Goal: Task Accomplishment & Management: Use online tool/utility

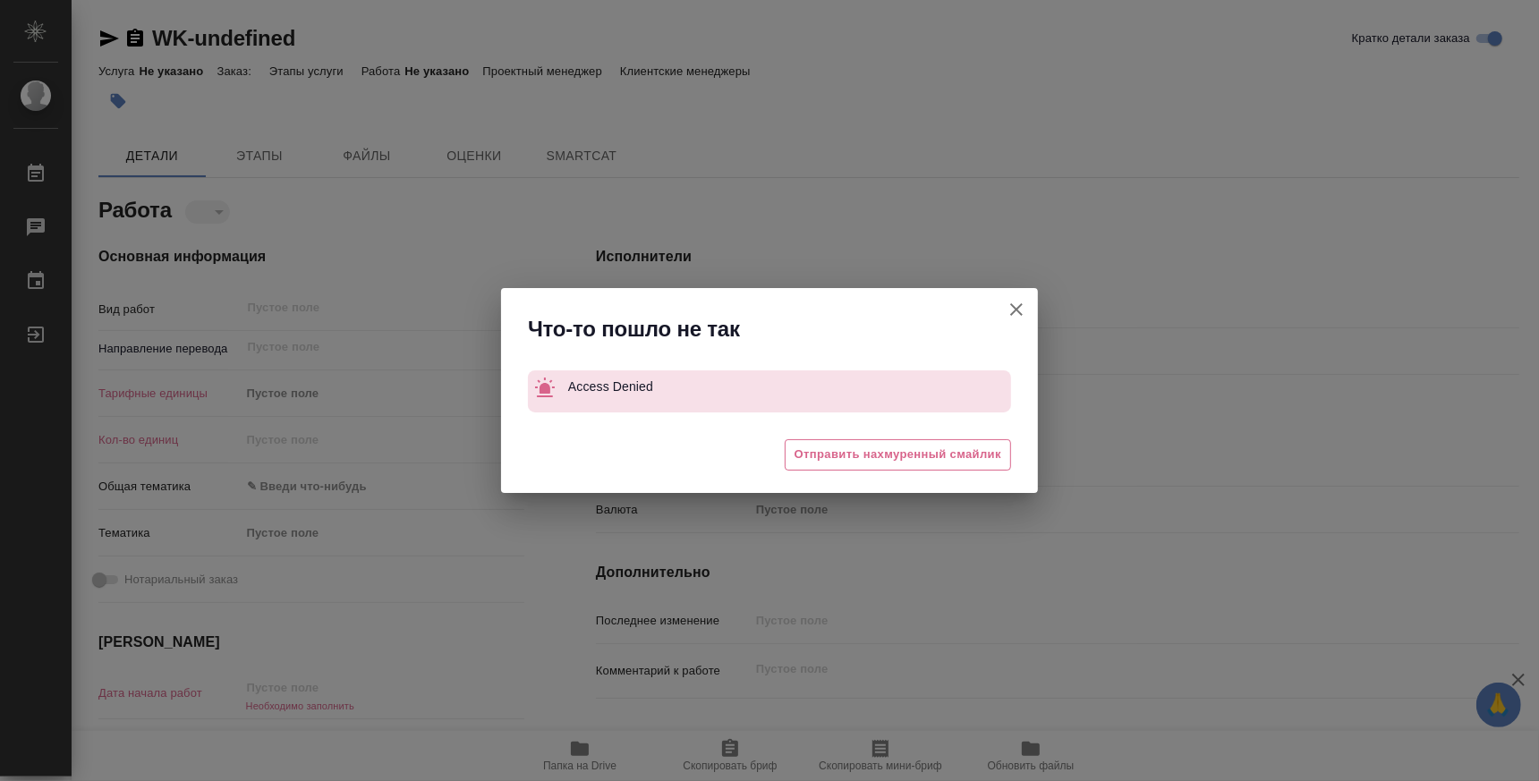
click at [1021, 314] on icon "button" at bounding box center [1016, 309] width 13 height 13
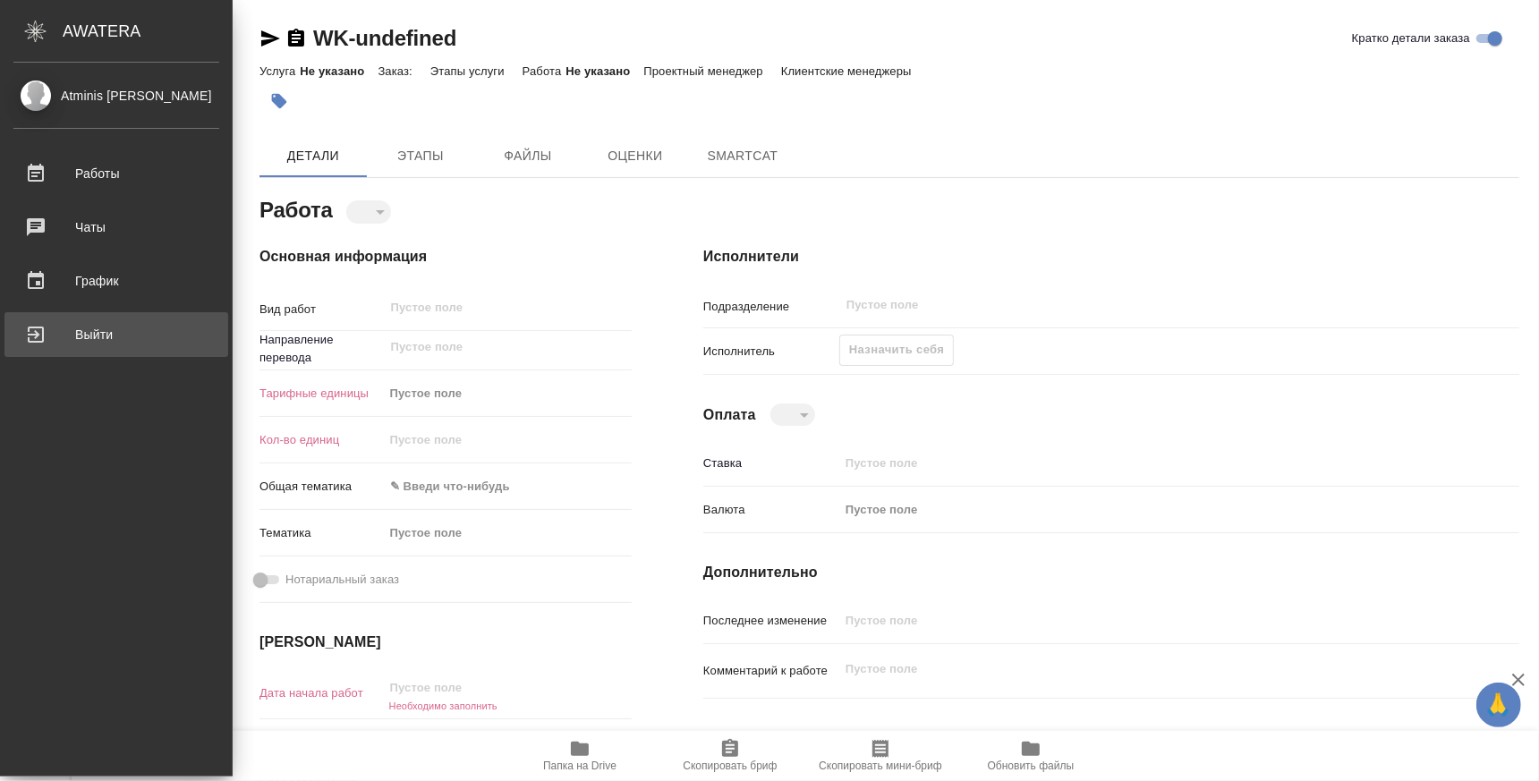
click at [130, 352] on link "Выйти" at bounding box center [116, 334] width 224 height 45
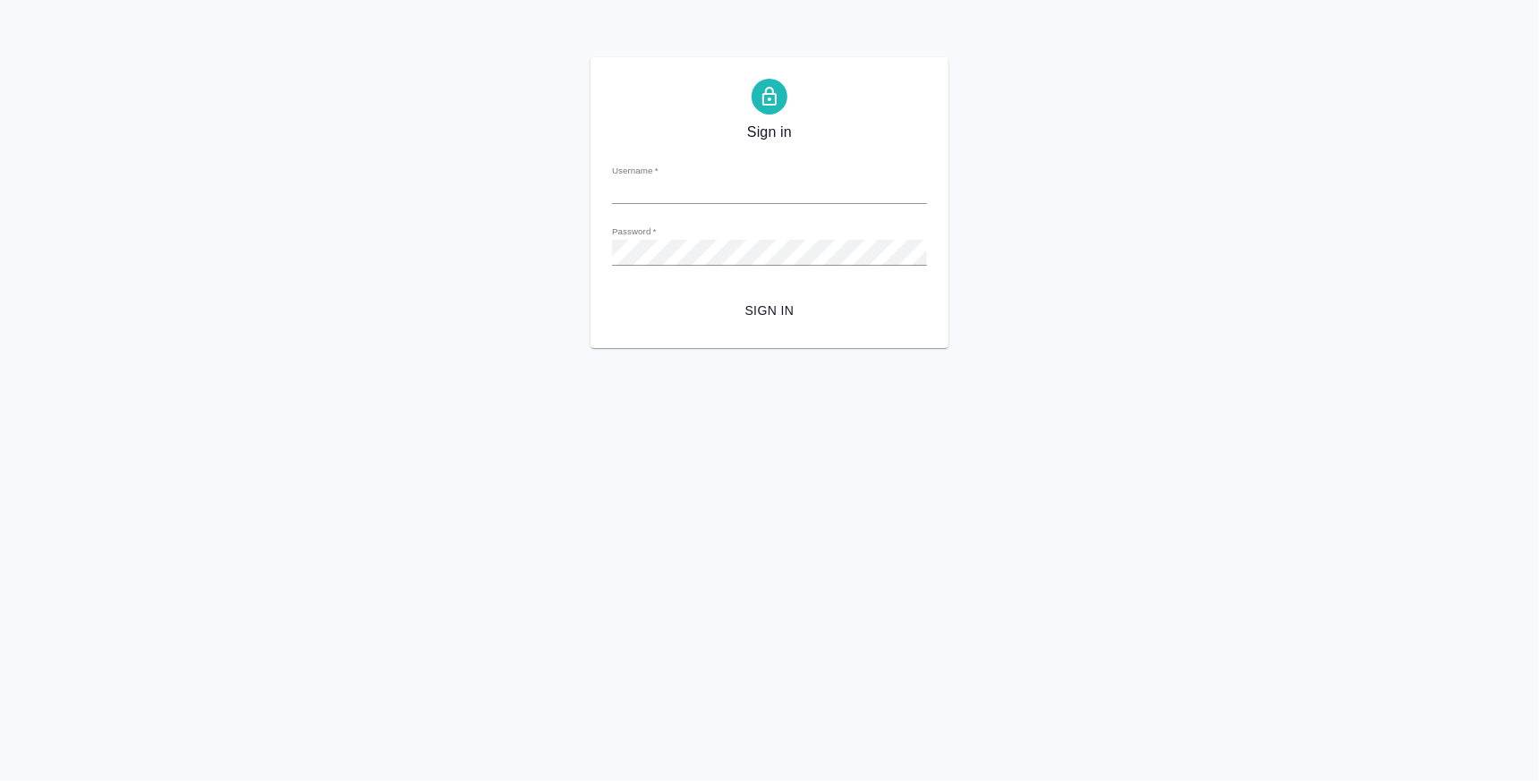
type input "k.atminis@awatera.com"
click at [777, 309] on span "Sign in" at bounding box center [769, 311] width 286 height 22
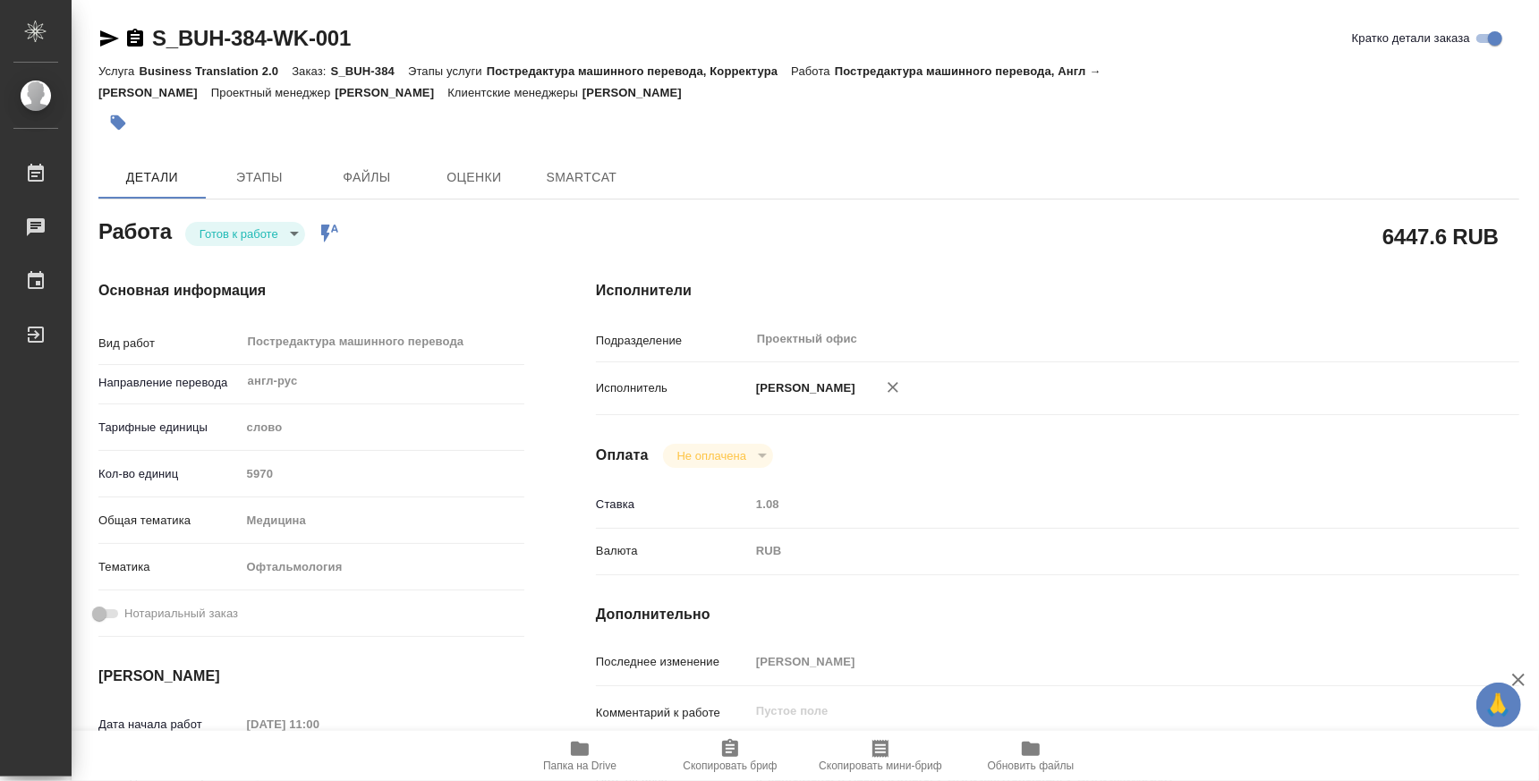
type textarea "x"
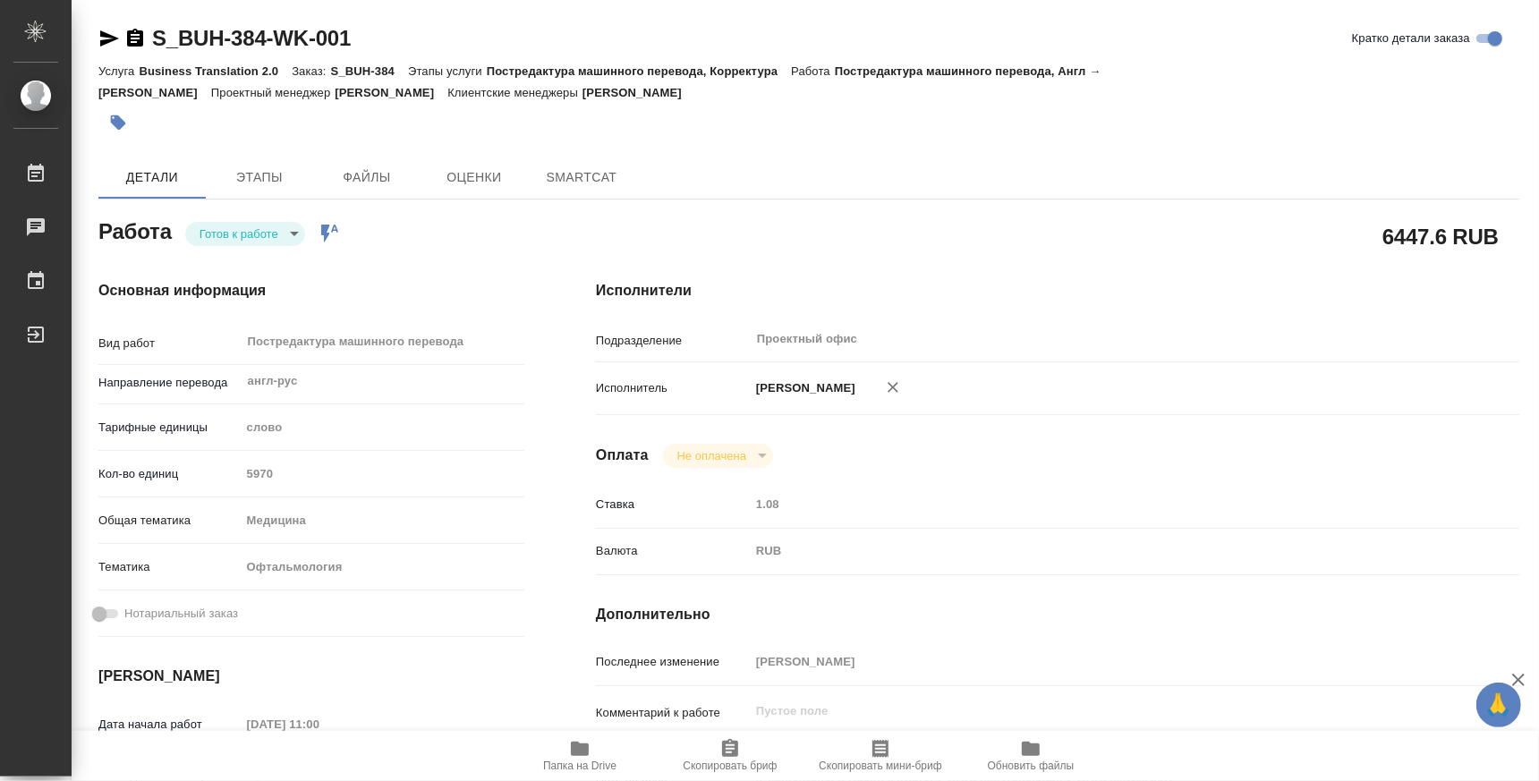
type textarea "x"
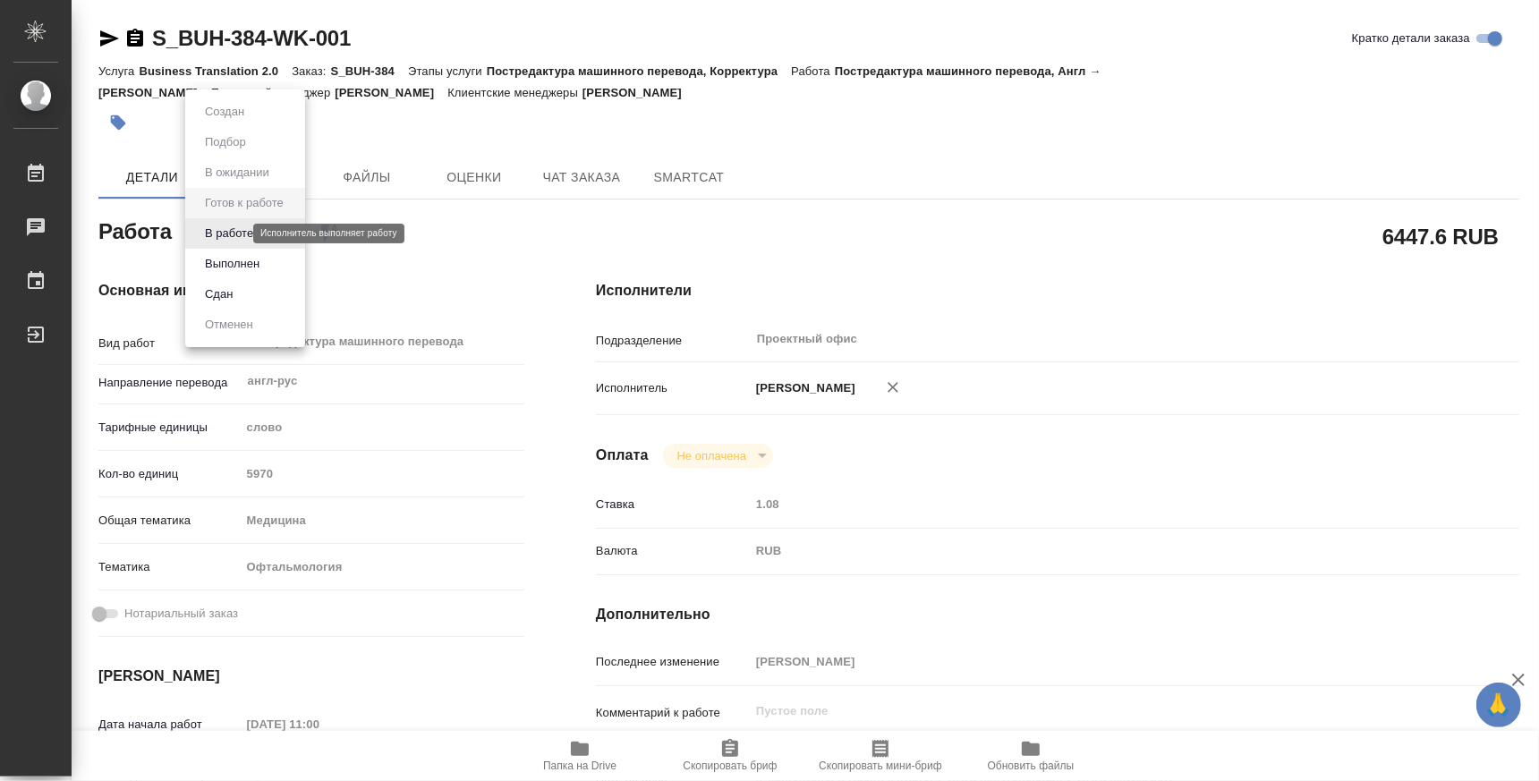
click at [222, 234] on body "🙏 .cls-1 fill:#fff; AWATERA Atminis Kristina Работы Чаты График Выйти S_BUH-384…" at bounding box center [769, 390] width 1539 height 781
type textarea "x"
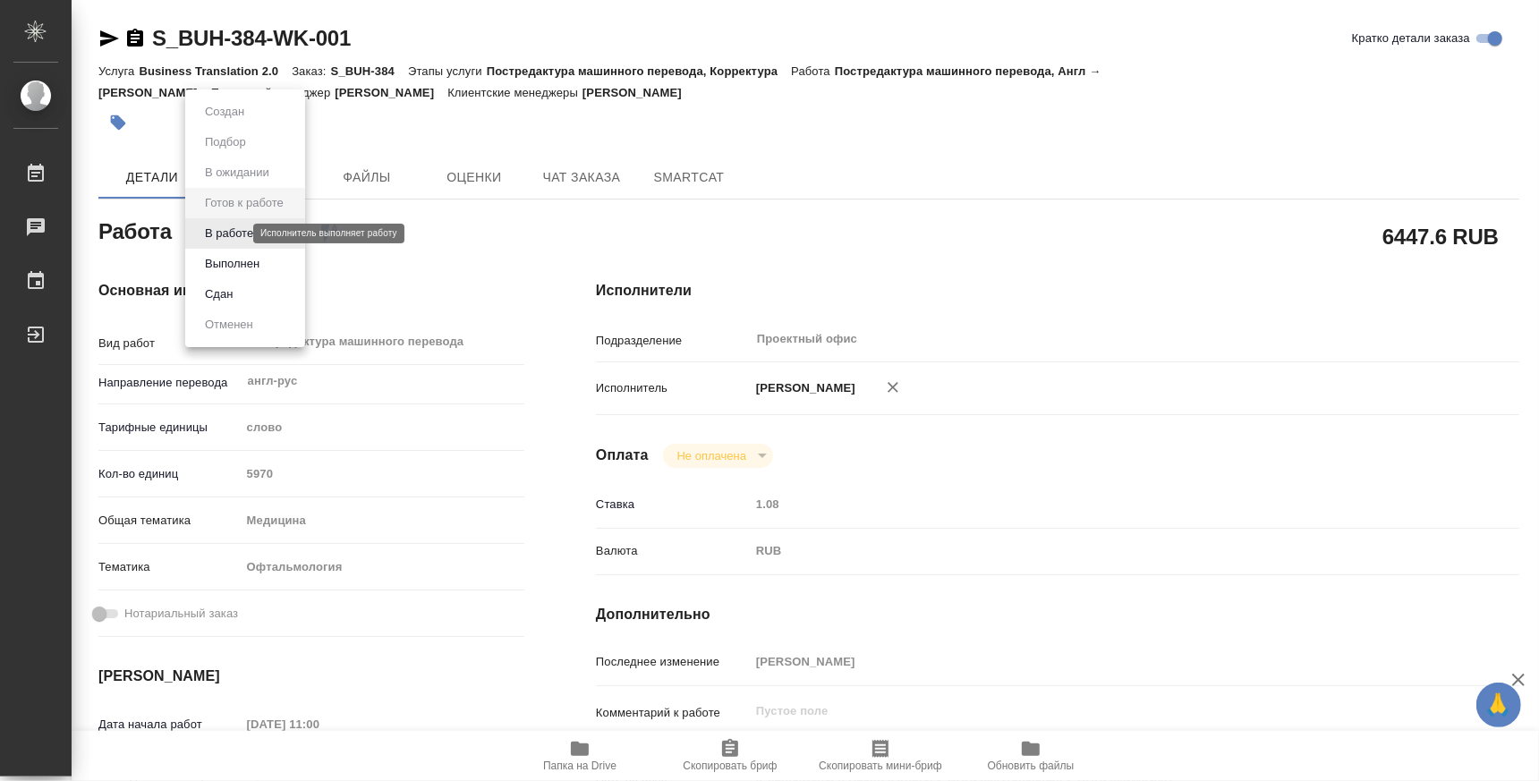
type textarea "x"
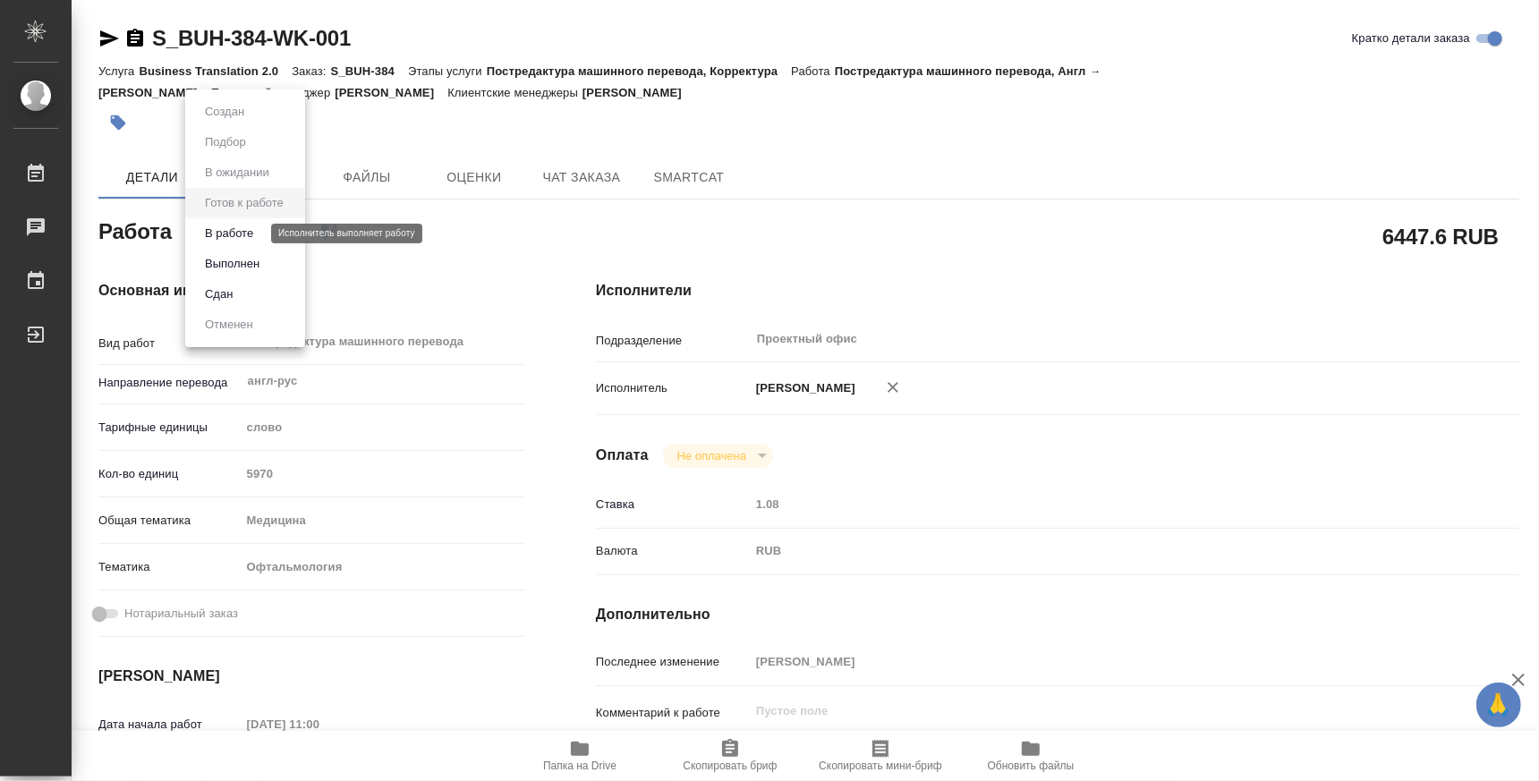
type textarea "x"
click at [230, 238] on button "В работе" at bounding box center [228, 234] width 59 height 20
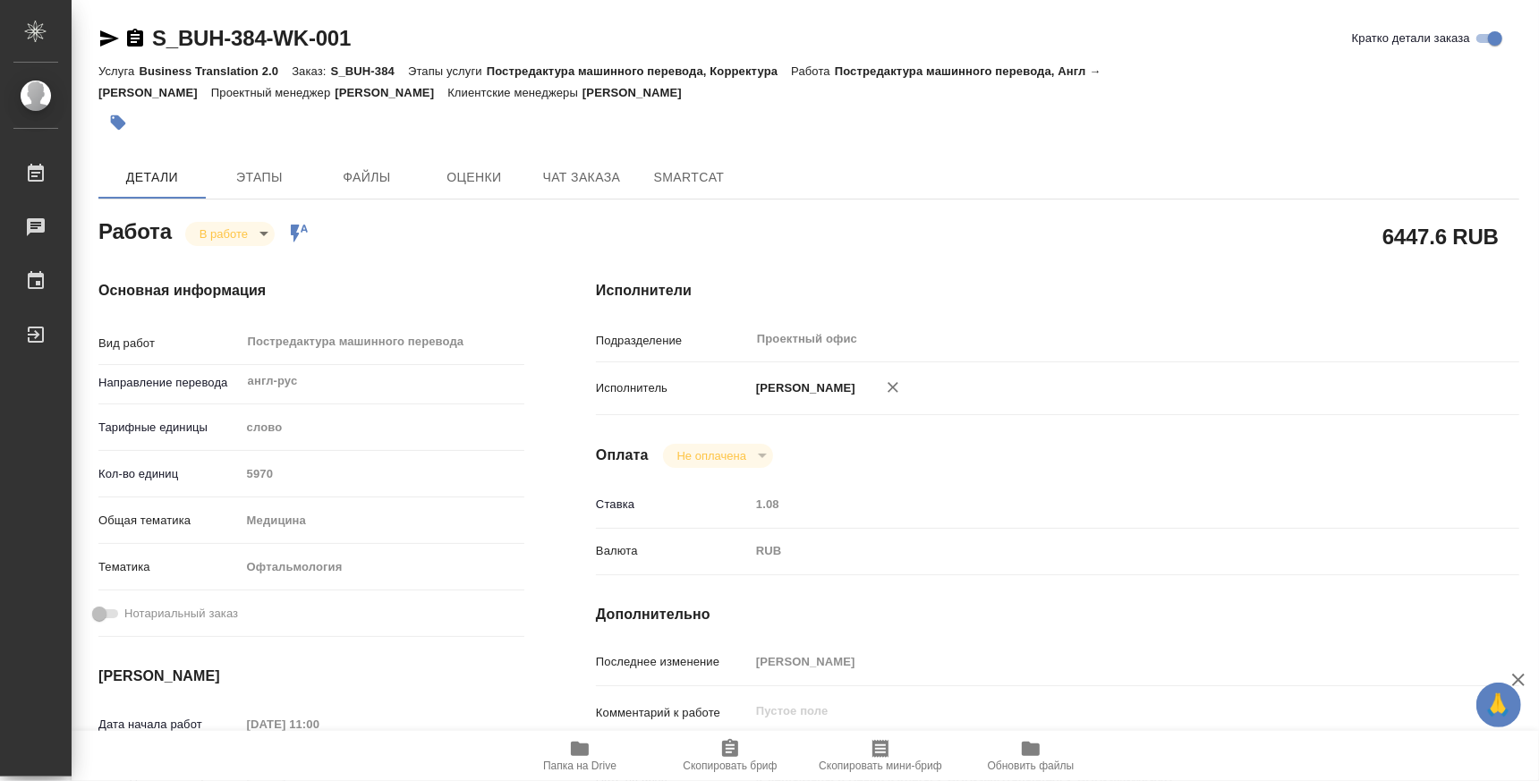
type textarea "x"
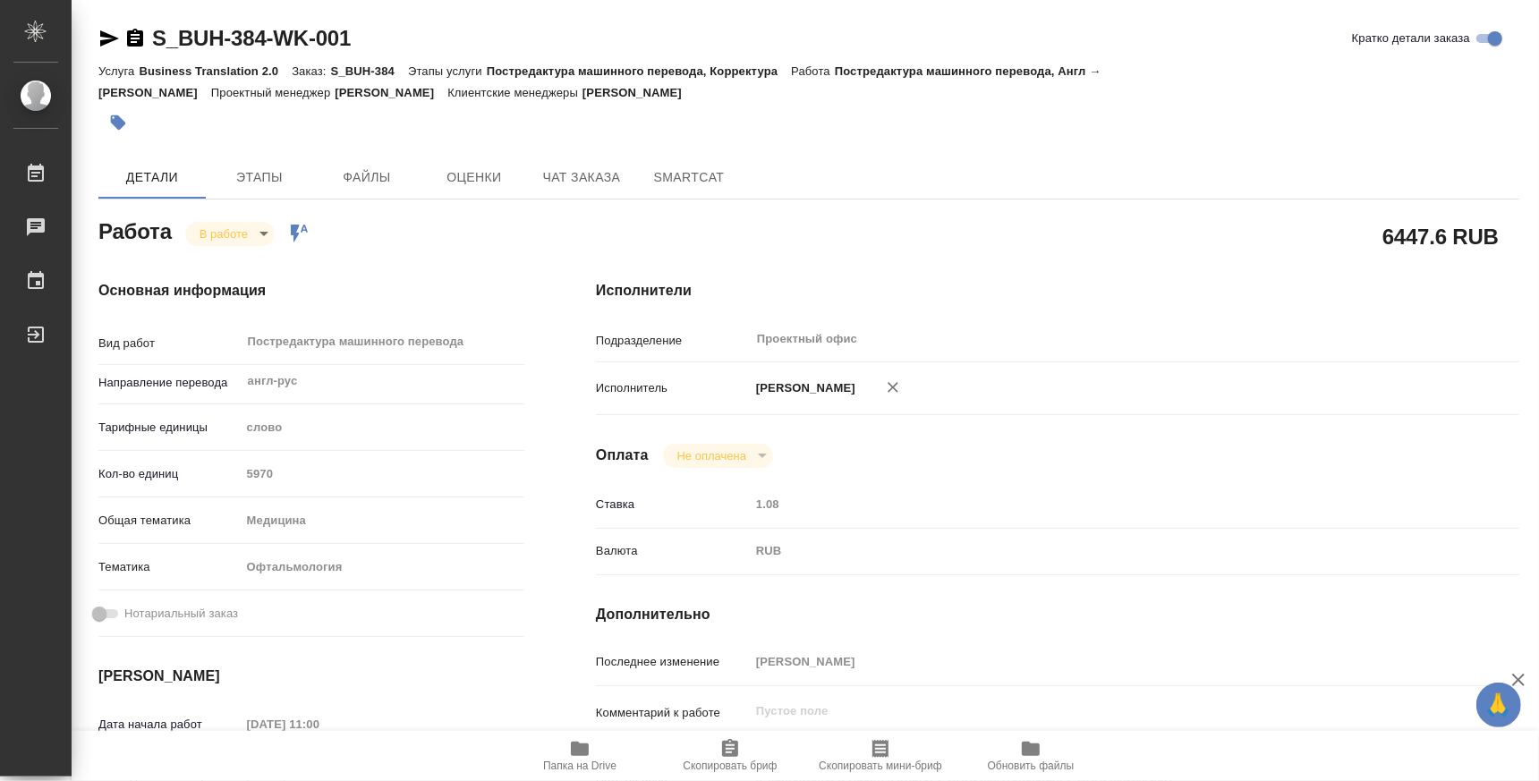
click at [574, 747] on icon "button" at bounding box center [580, 749] width 18 height 14
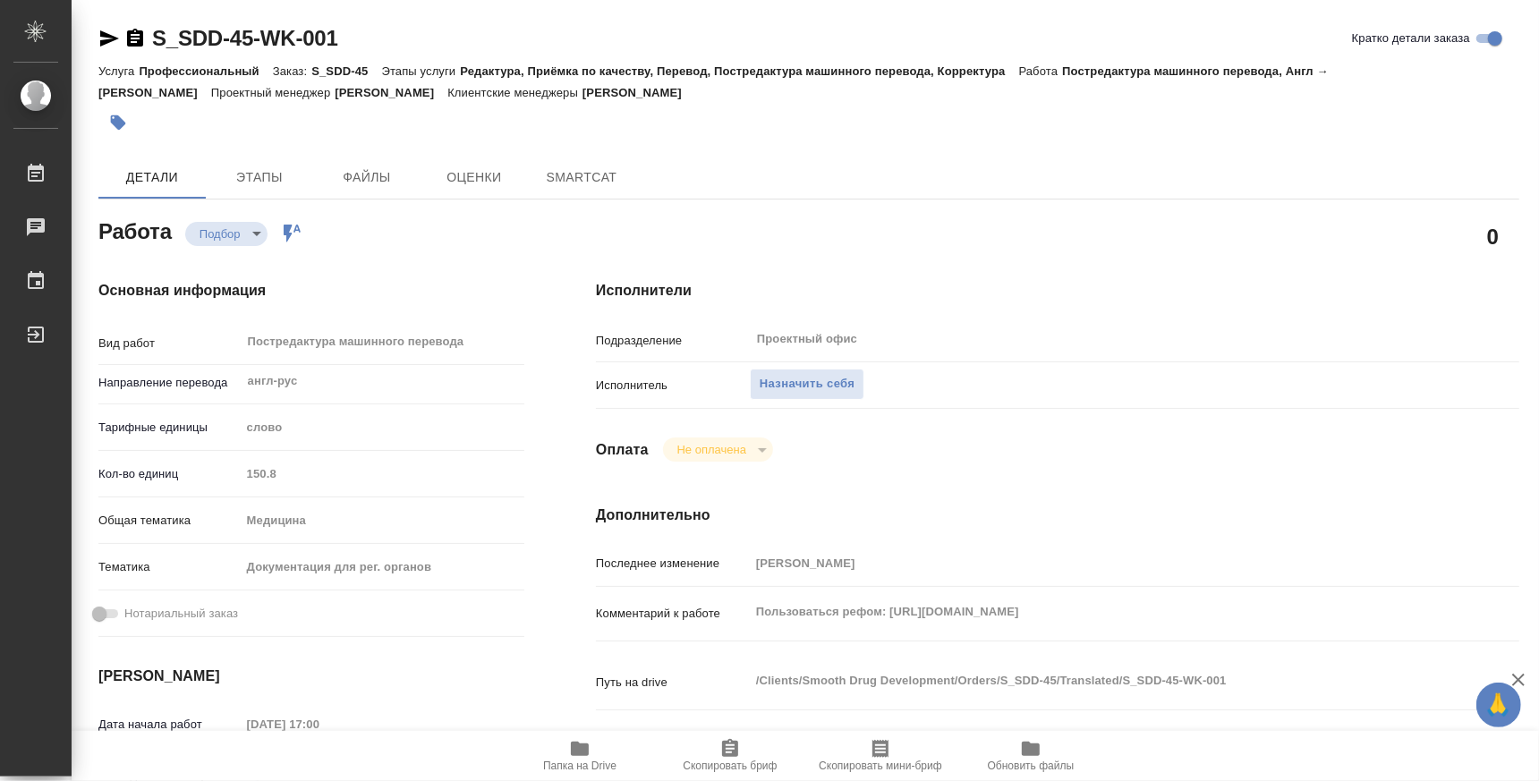
type textarea "x"
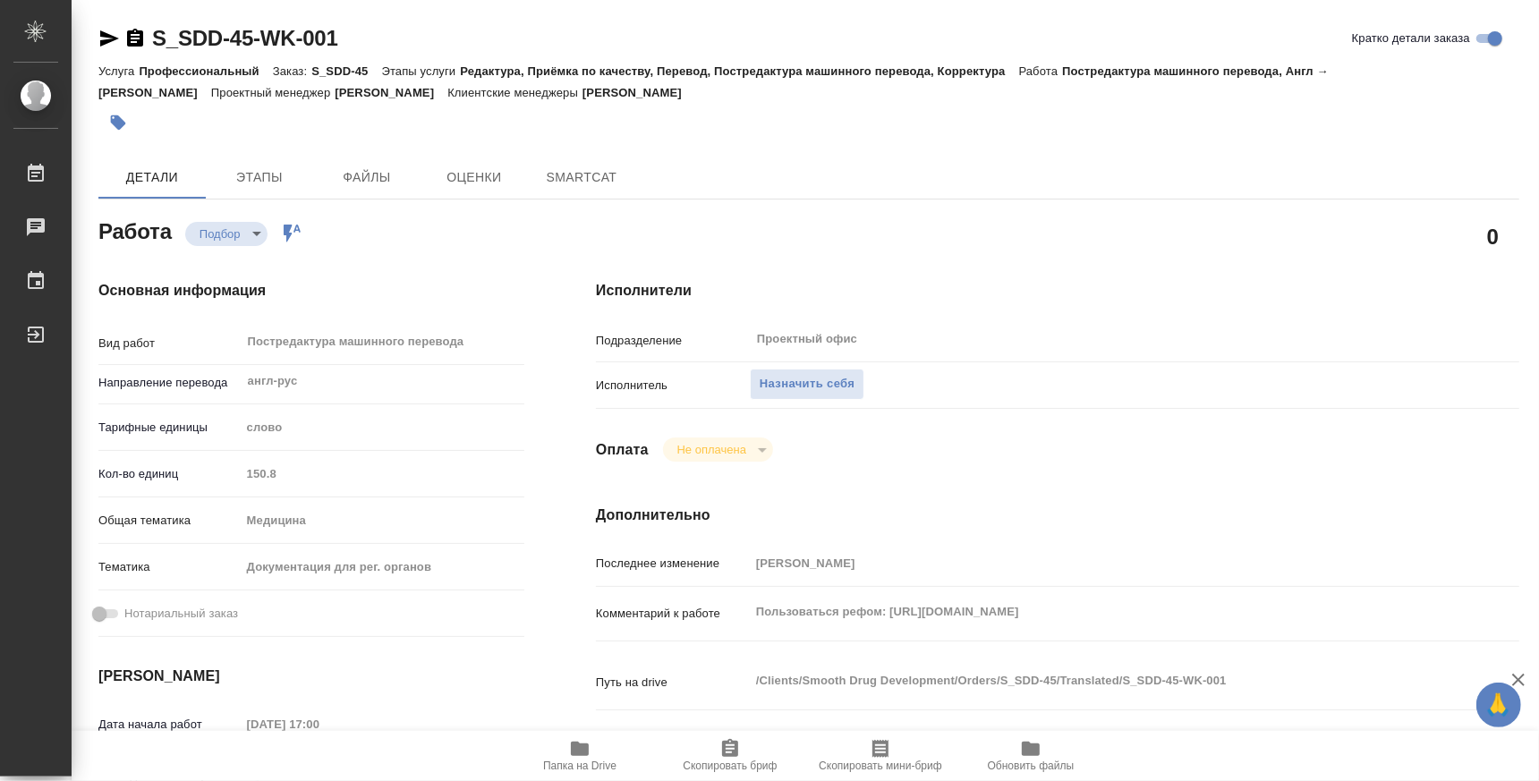
type textarea "x"
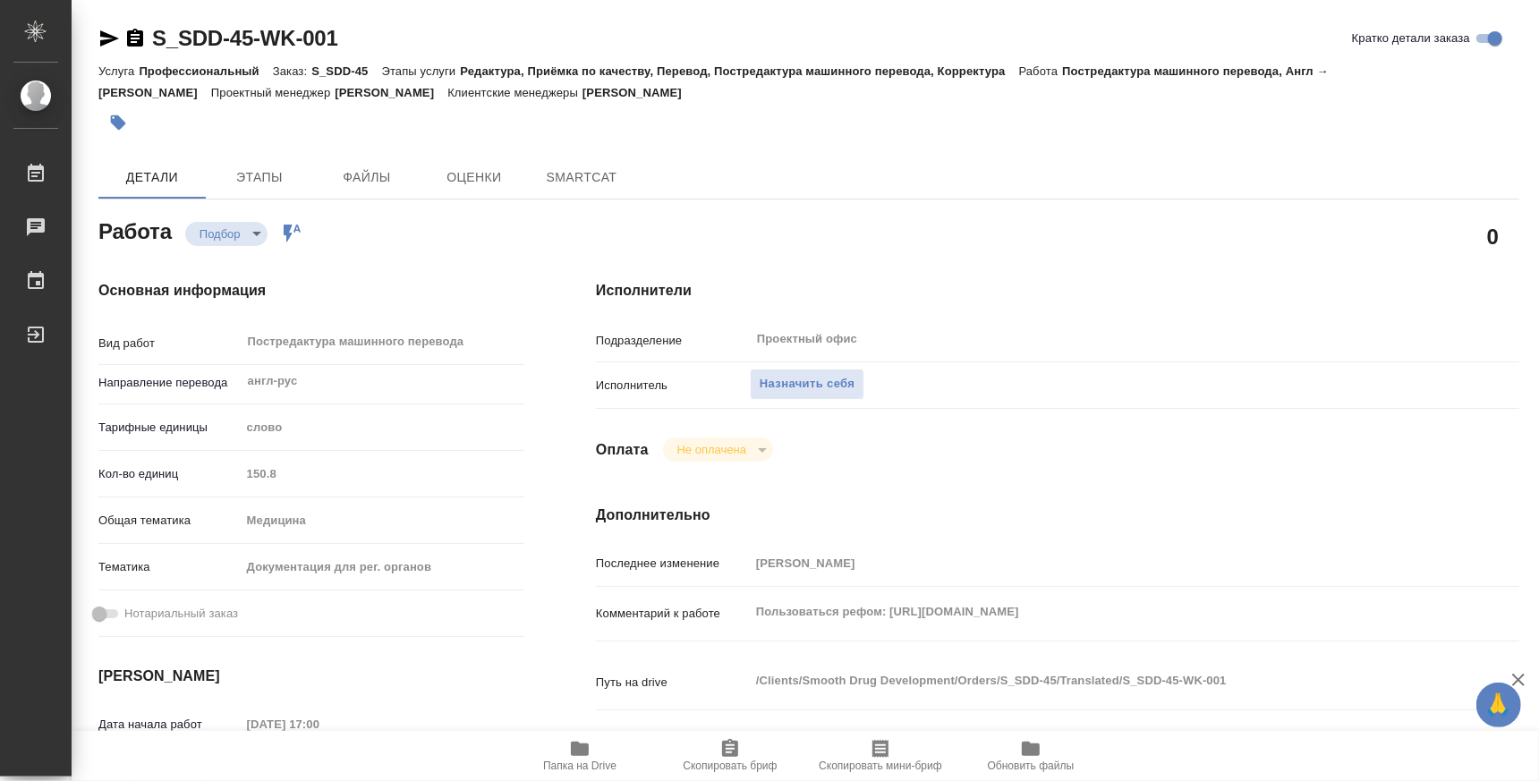
type textarea "x"
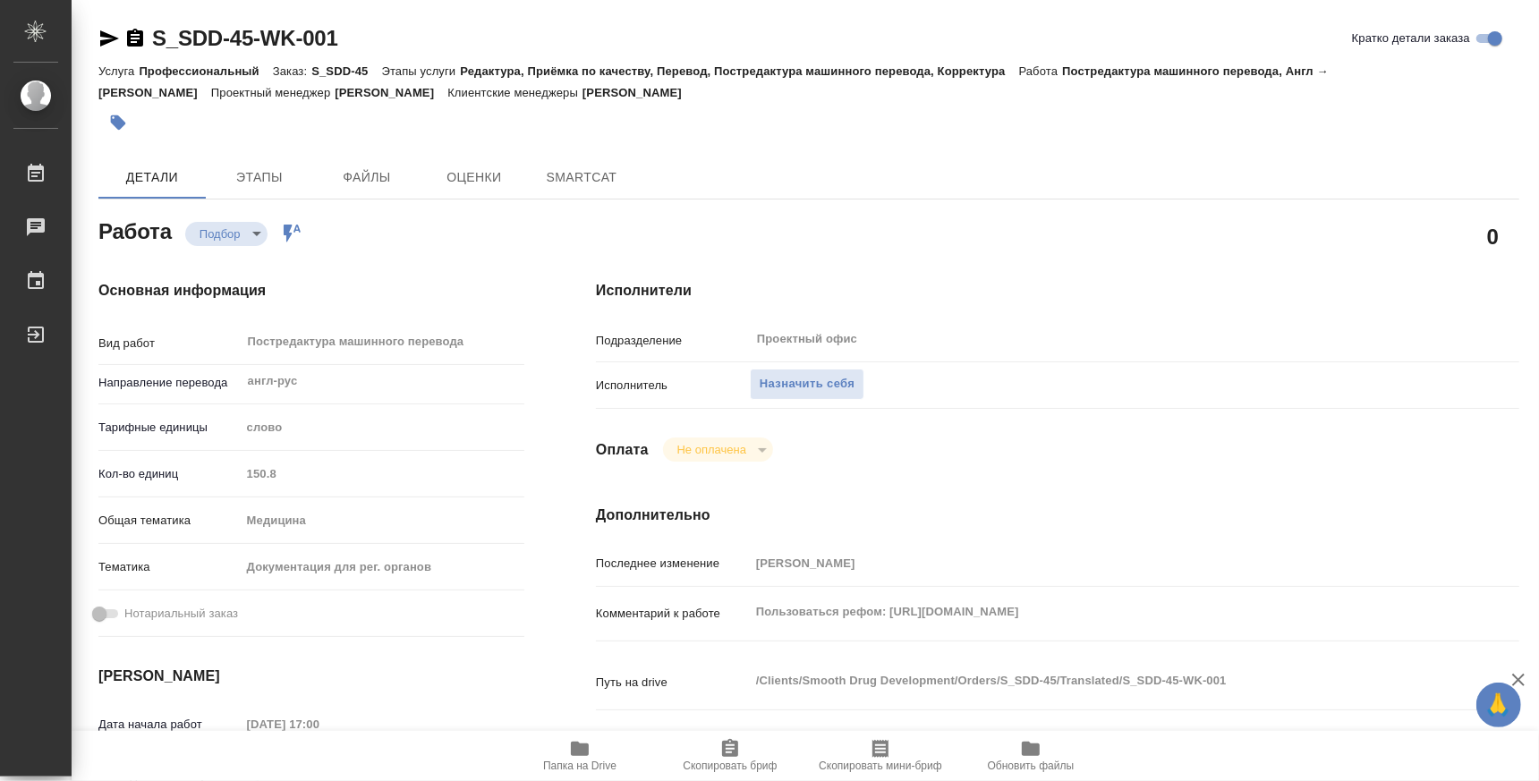
type textarea "x"
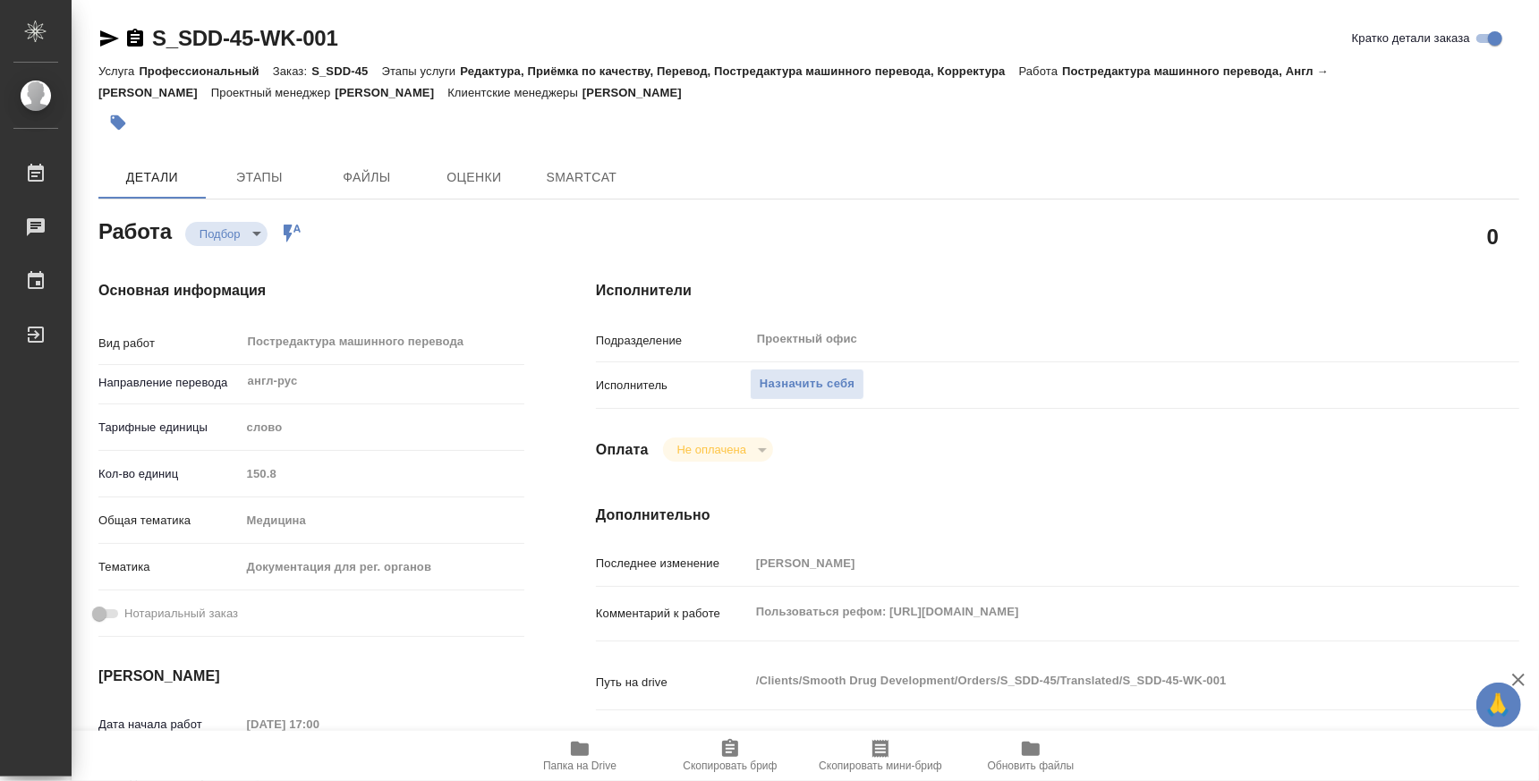
type textarea "x"
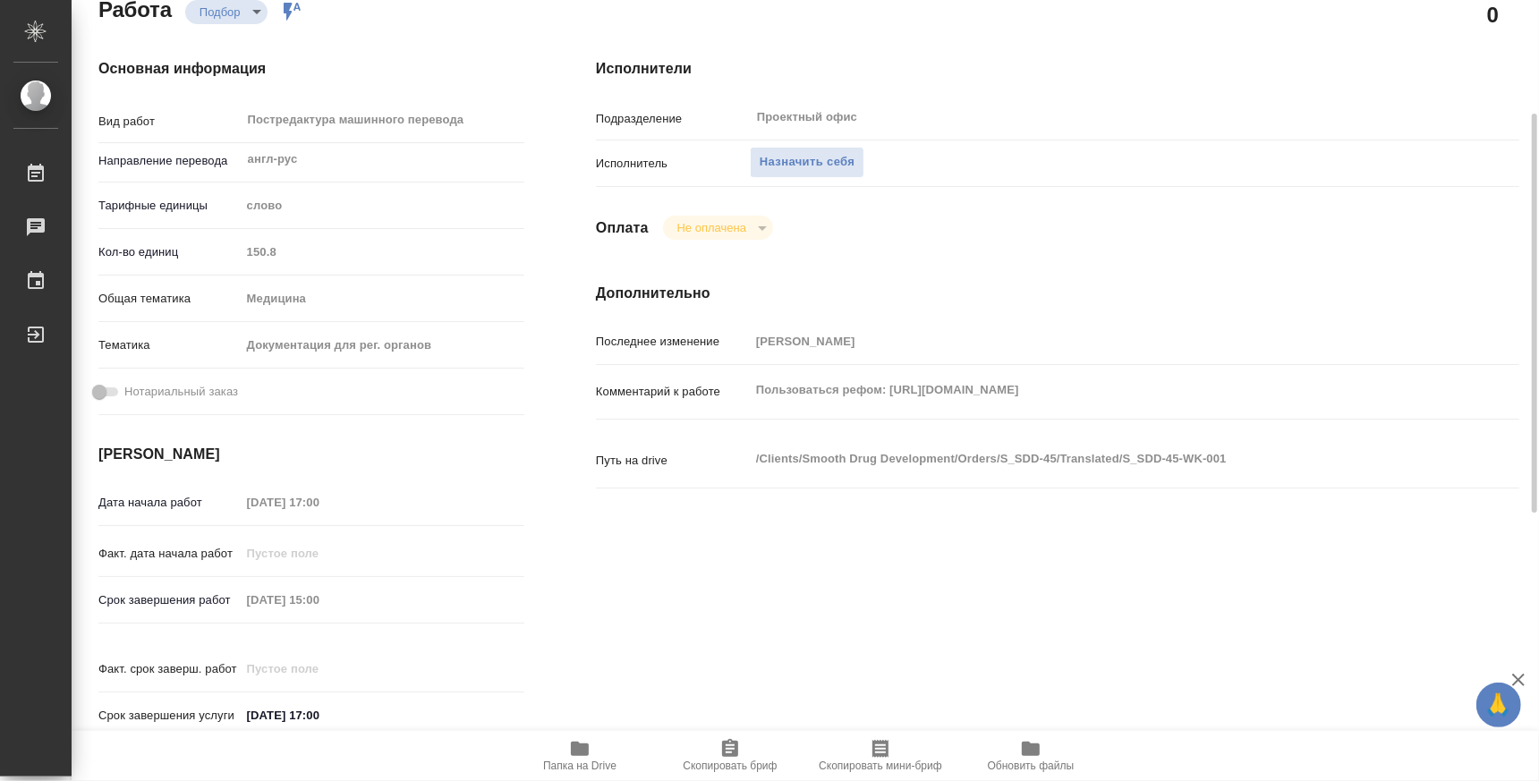
scroll to position [445, 0]
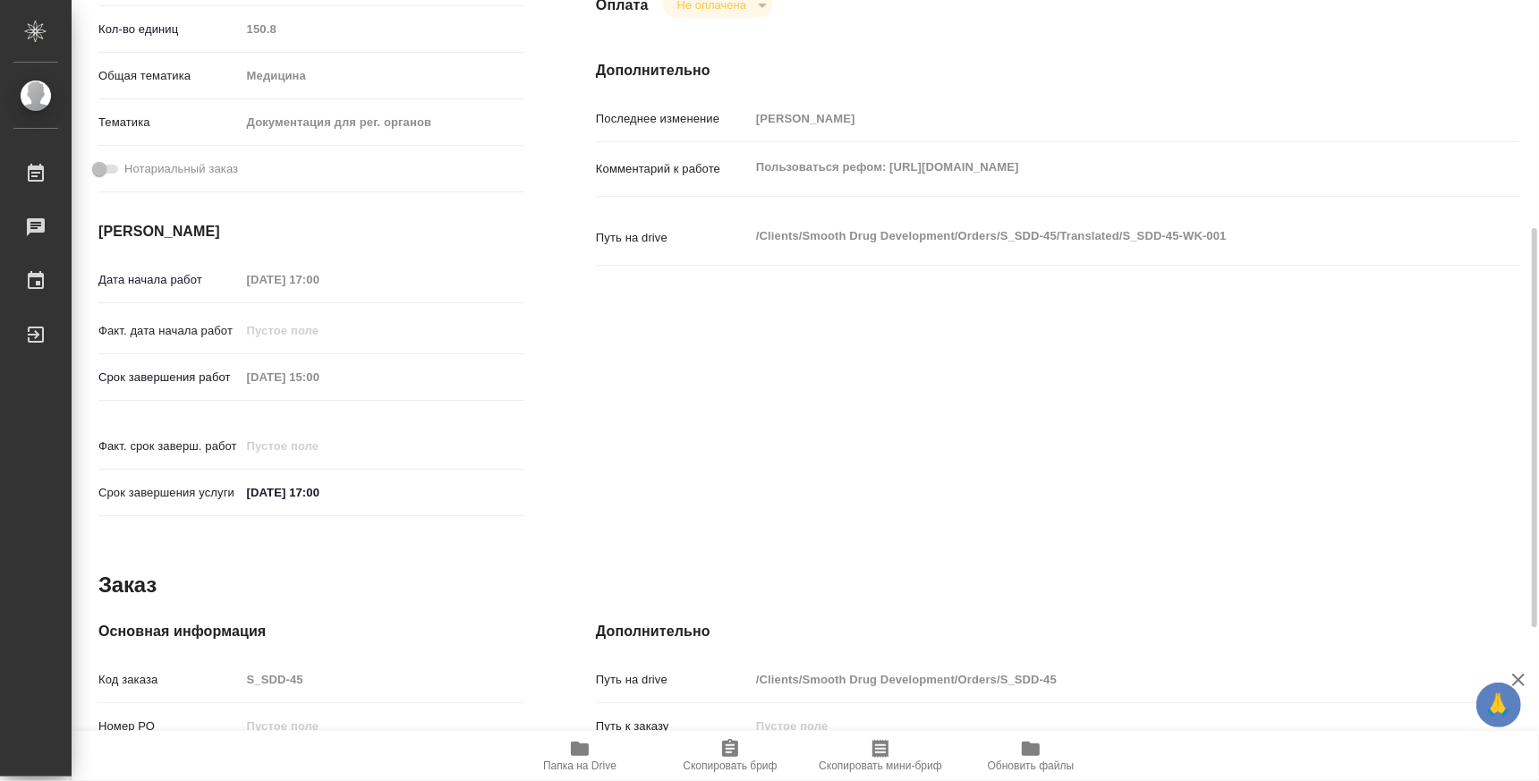
type textarea "x"
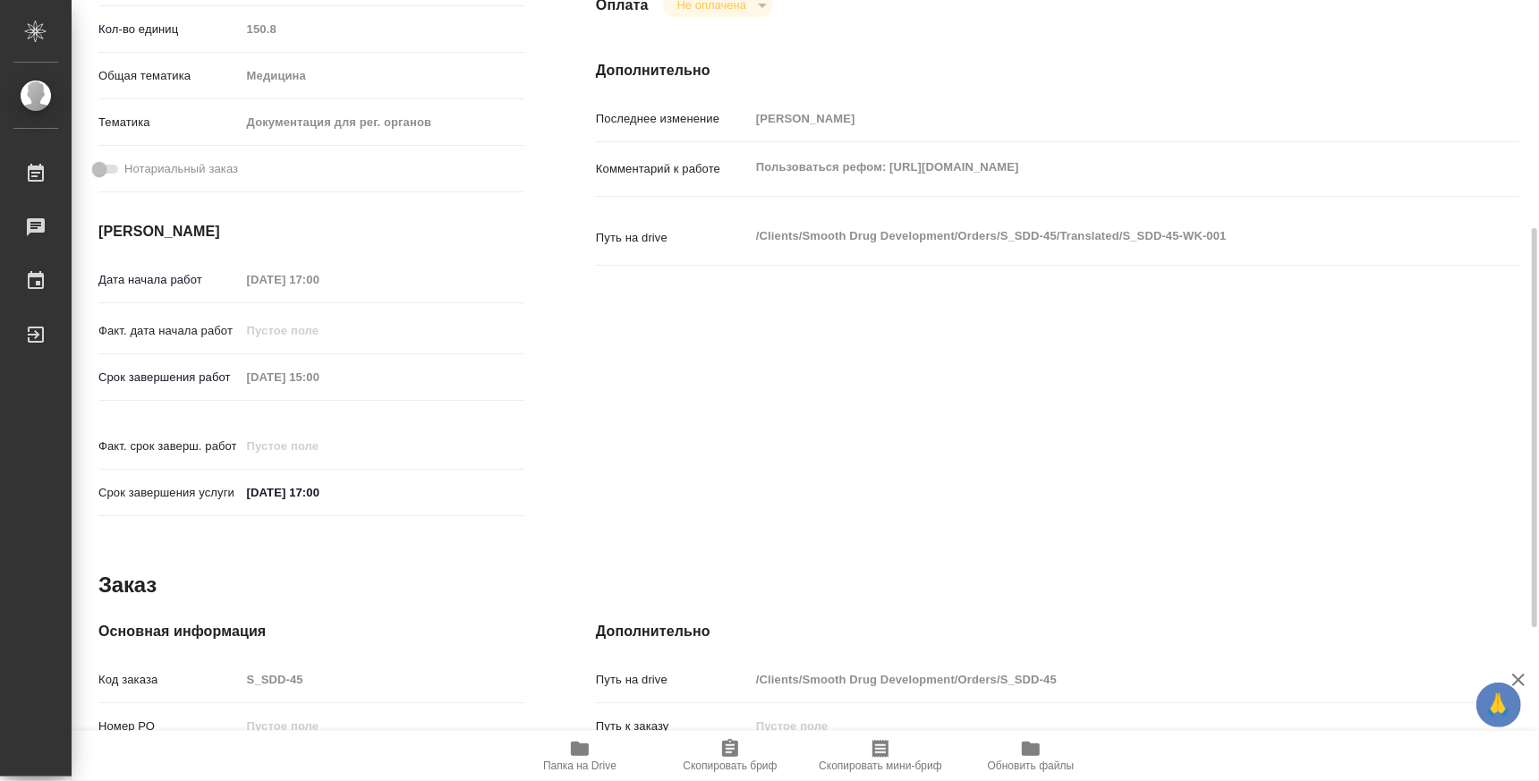
type textarea "x"
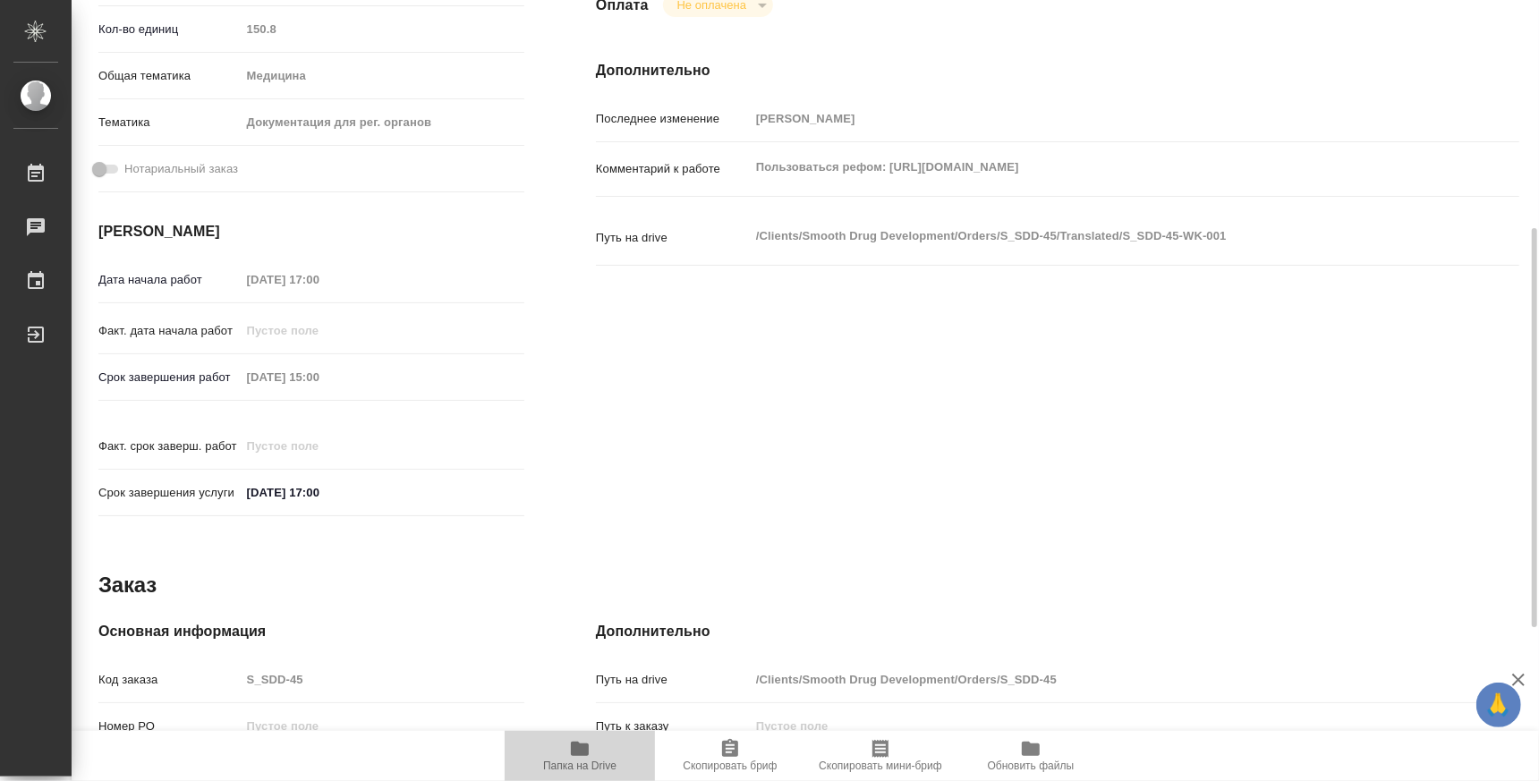
click at [575, 761] on span "Папка на Drive" at bounding box center [579, 765] width 73 height 13
